Goal: Task Accomplishment & Management: Manage account settings

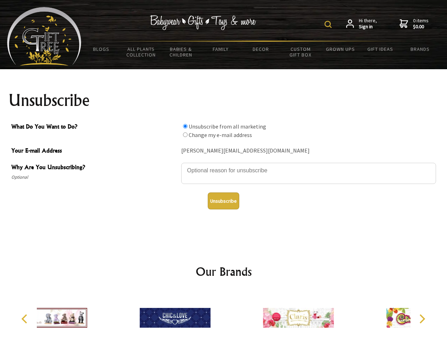
click at [329, 24] on img at bounding box center [327, 24] width 7 height 7
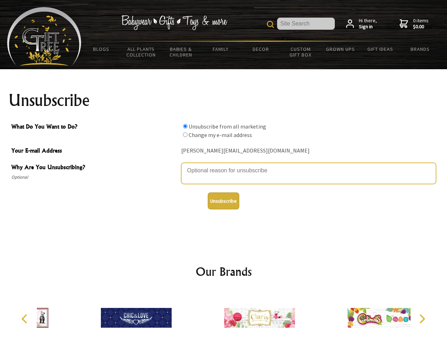
click at [224, 166] on textarea "Why Are You Unsubscribing?" at bounding box center [308, 173] width 255 height 21
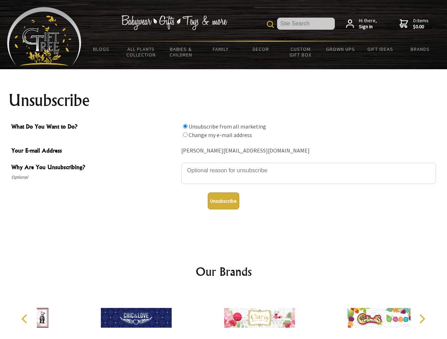
click at [185, 126] on input "What Do You Want to Do?" at bounding box center [185, 126] width 5 height 5
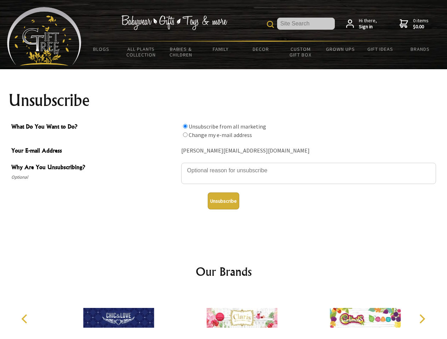
click at [185, 135] on input "What Do You Want to Do?" at bounding box center [185, 135] width 5 height 5
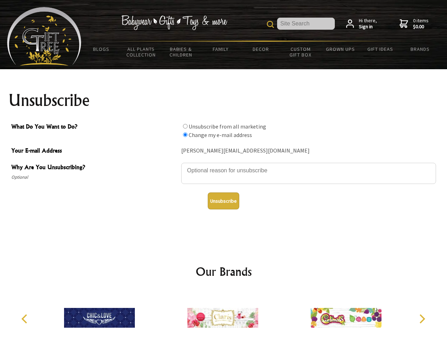
radio input "true"
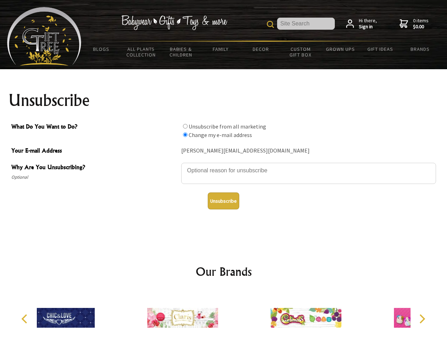
click at [223, 201] on button "Unsubscribe" at bounding box center [223, 201] width 31 height 17
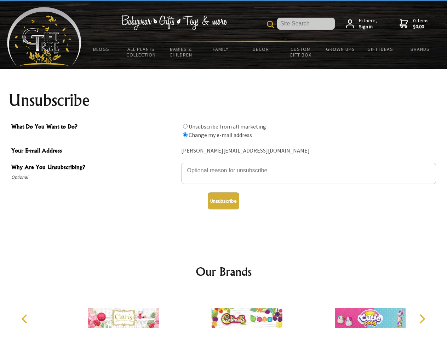
click at [224, 315] on img at bounding box center [246, 318] width 71 height 53
click at [25, 319] on icon "Previous" at bounding box center [25, 319] width 9 height 9
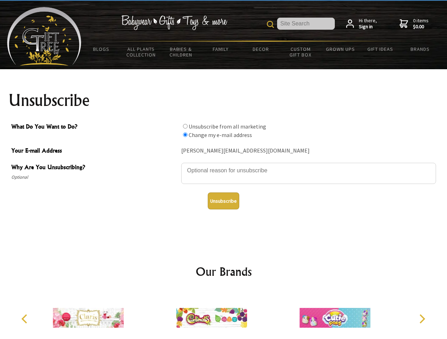
click at [422, 319] on icon "Next" at bounding box center [421, 319] width 9 height 9
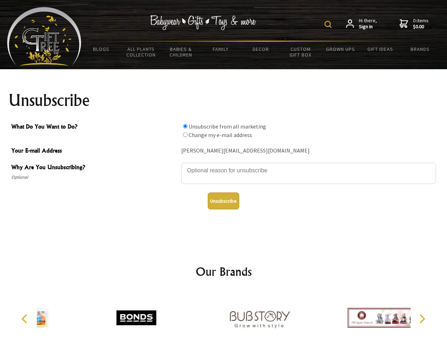
click at [329, 24] on img at bounding box center [327, 24] width 7 height 7
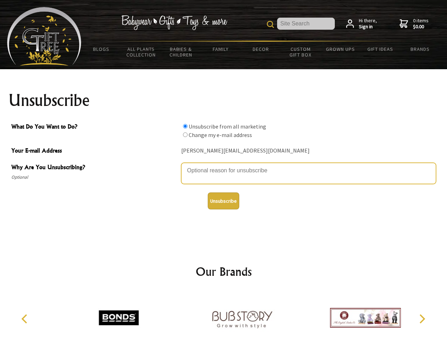
click at [224, 166] on textarea "Why Are You Unsubscribing?" at bounding box center [308, 173] width 255 height 21
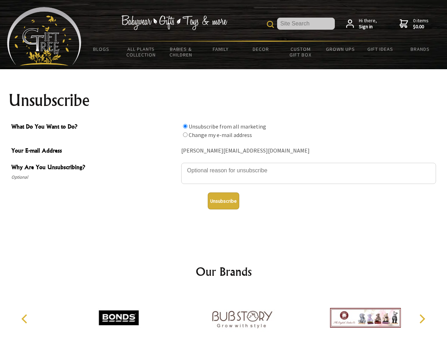
click at [185, 126] on input "What Do You Want to Do?" at bounding box center [185, 126] width 5 height 5
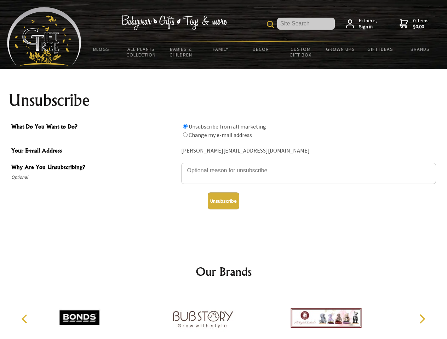
click at [185, 135] on input "What Do You Want to Do?" at bounding box center [185, 135] width 5 height 5
radio input "true"
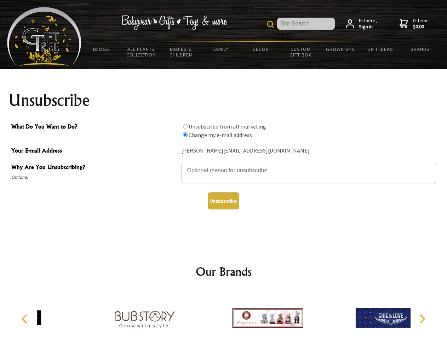
click at [223, 201] on button "Unsubscribe" at bounding box center [223, 201] width 31 height 17
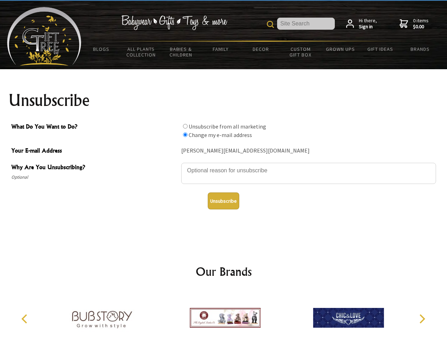
click at [224, 315] on img at bounding box center [225, 318] width 71 height 53
click at [25, 319] on icon "Previous" at bounding box center [25, 319] width 9 height 9
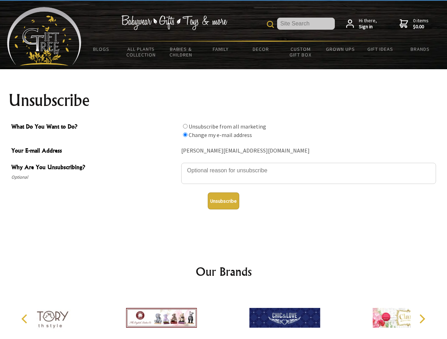
click at [422, 319] on icon "Next" at bounding box center [421, 319] width 9 height 9
